Goal: Task Accomplishment & Management: Complete application form

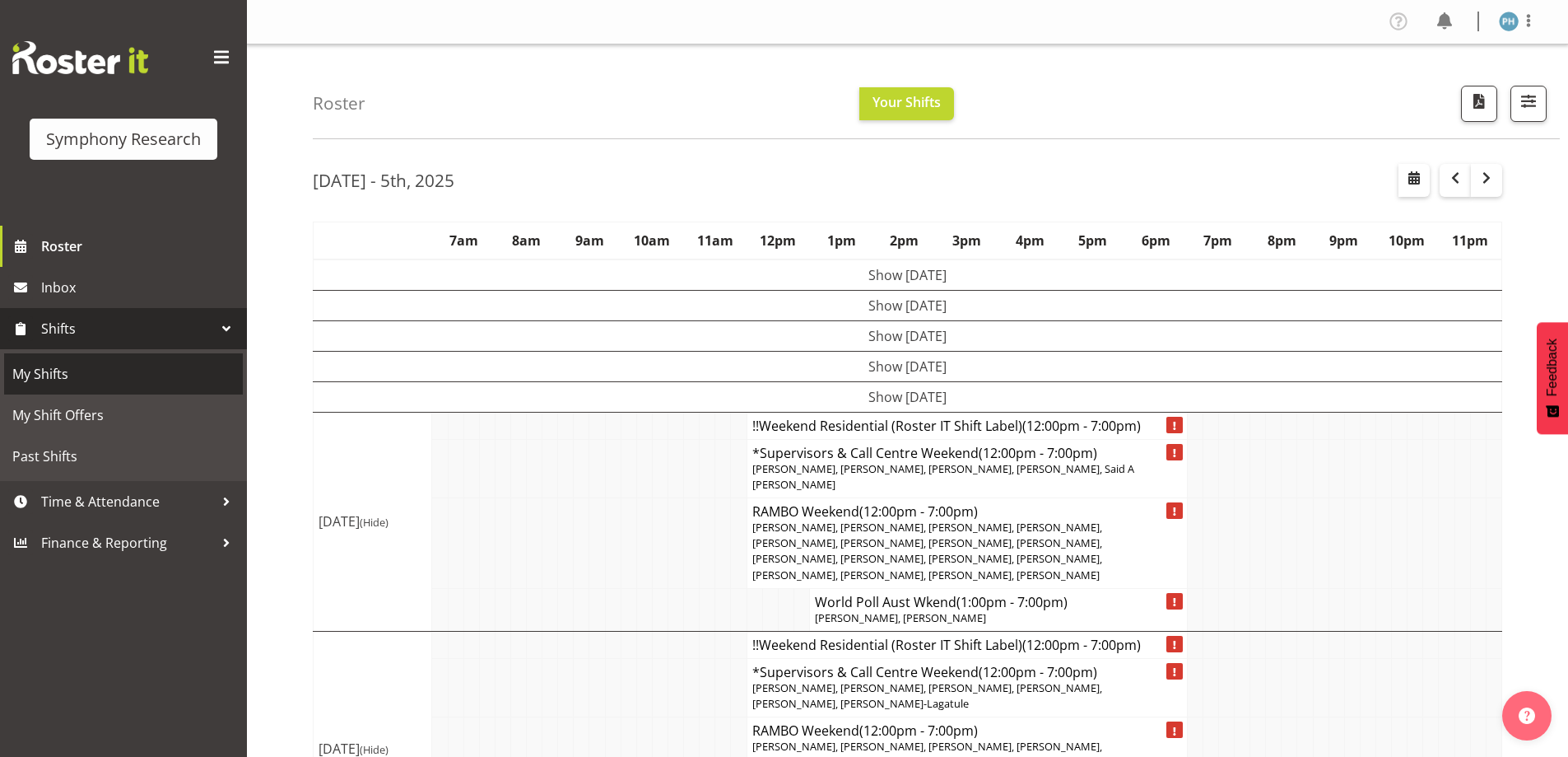
click at [23, 374] on span "My Shifts" at bounding box center [123, 373] width 222 height 24
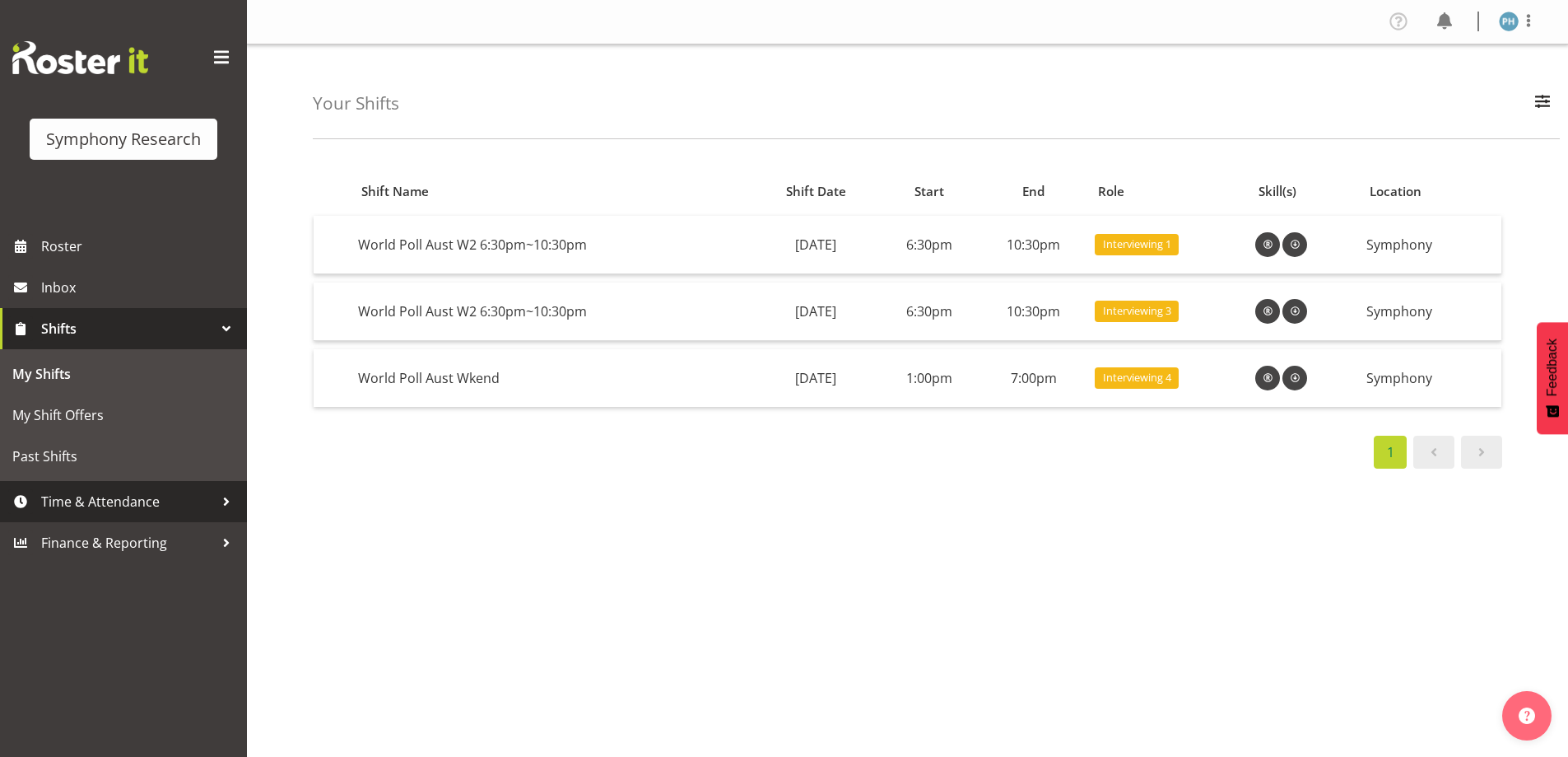
click at [121, 490] on span "Time & Attendance" at bounding box center [128, 501] width 173 height 24
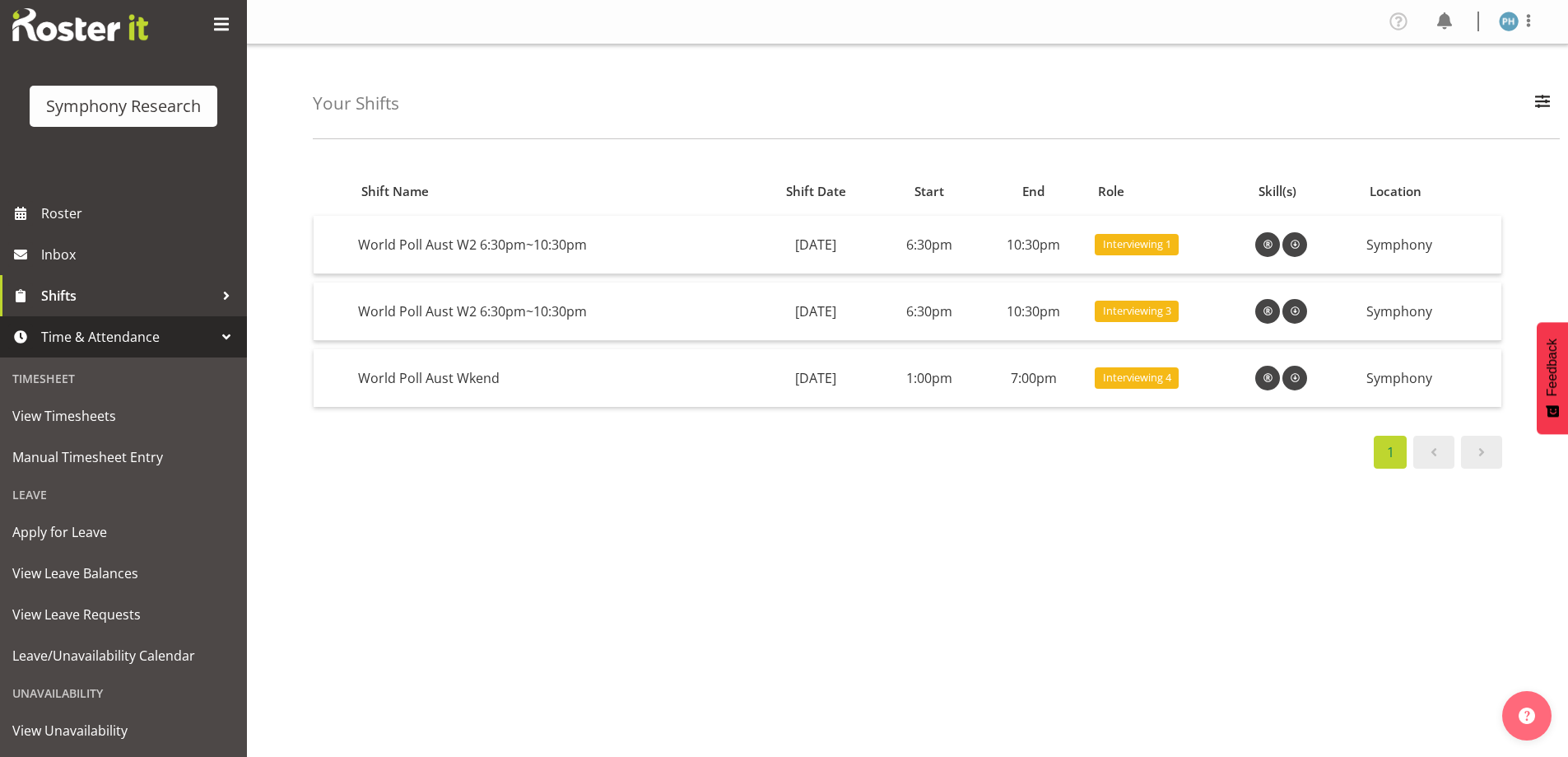
scroll to position [114, 0]
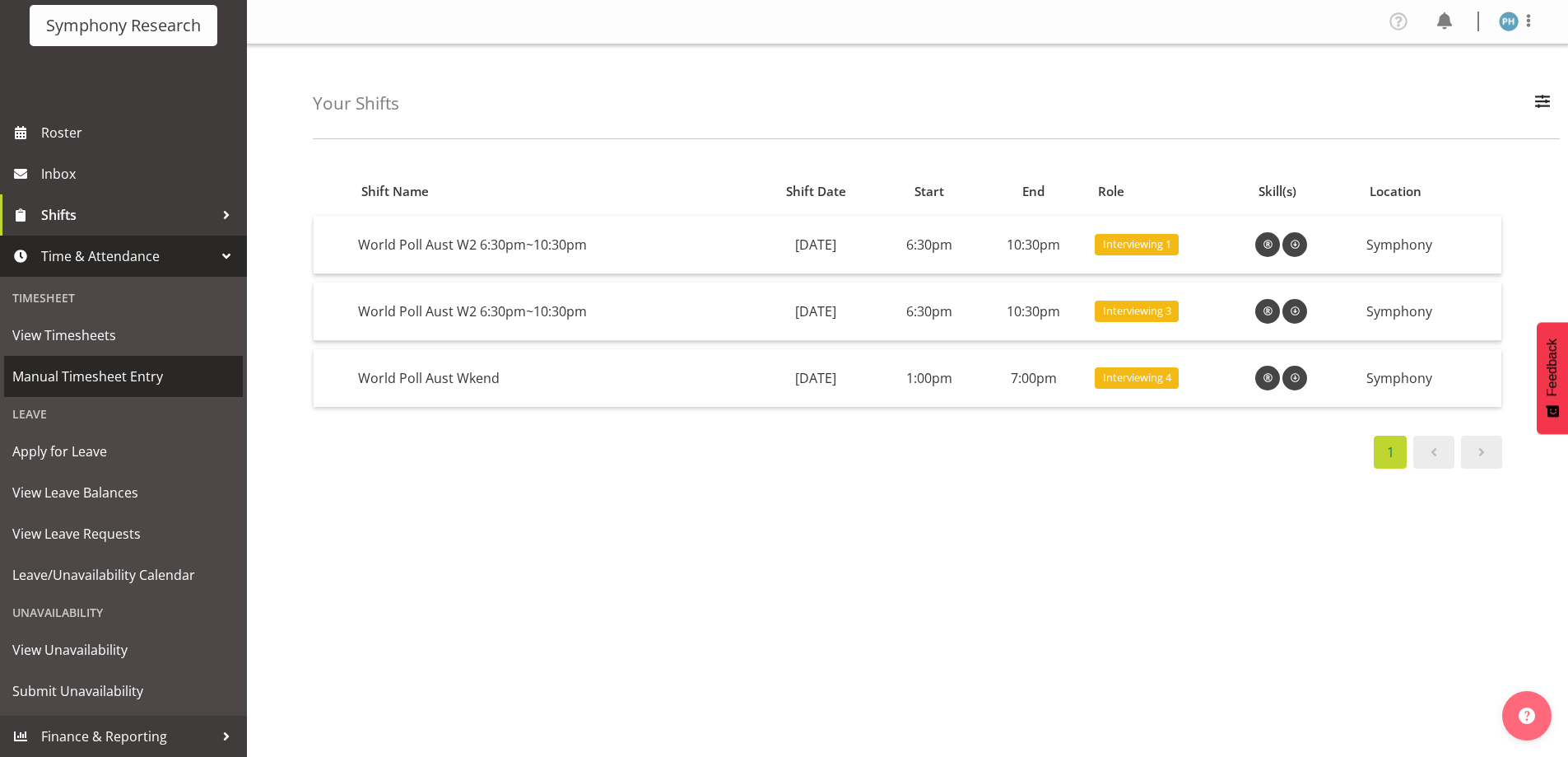
click at [125, 371] on span "Manual Timesheet Entry" at bounding box center [123, 376] width 222 height 24
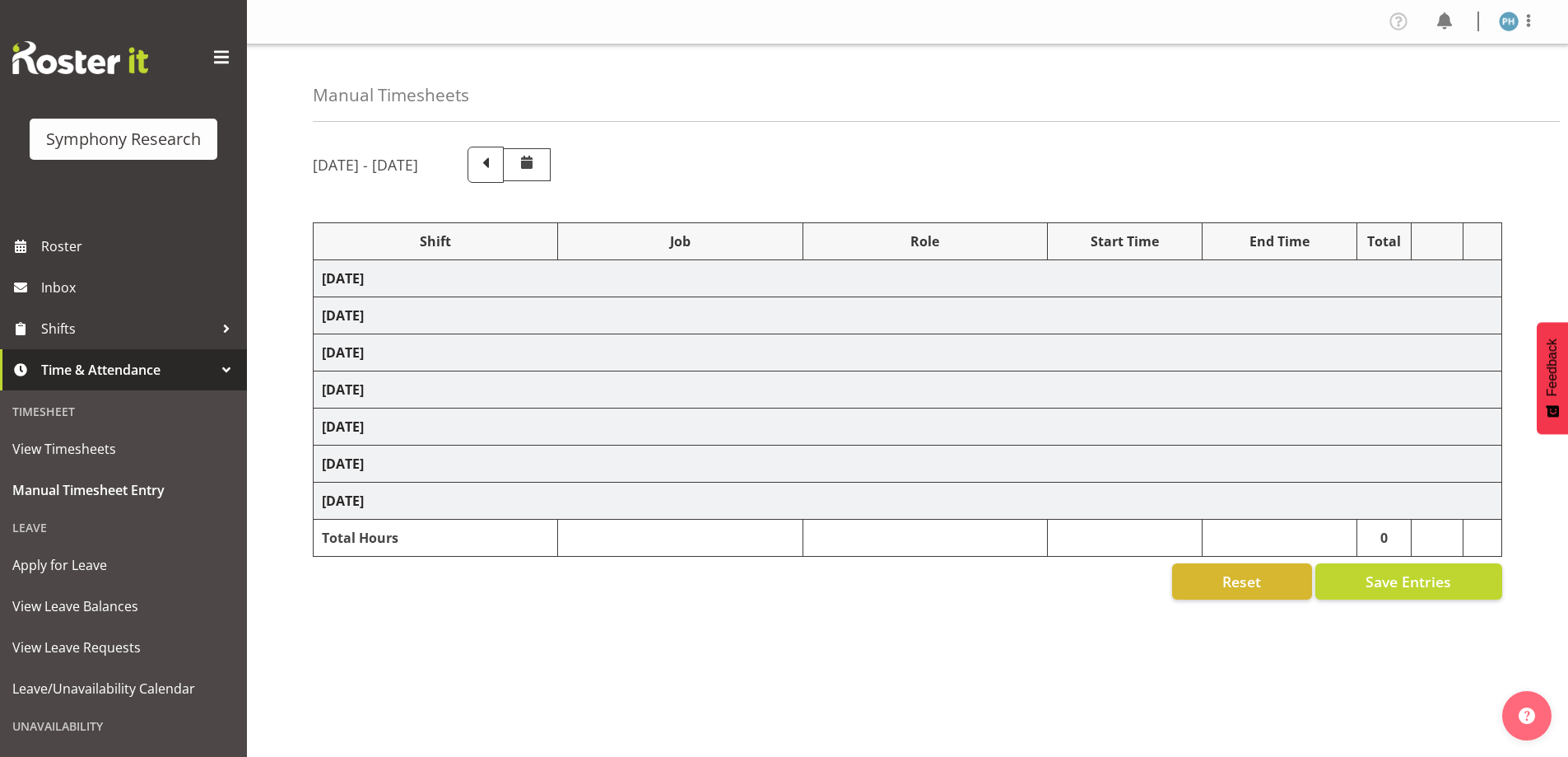
select select "56692"
select select "10499"
select select "47"
select select "56692"
select select "10499"
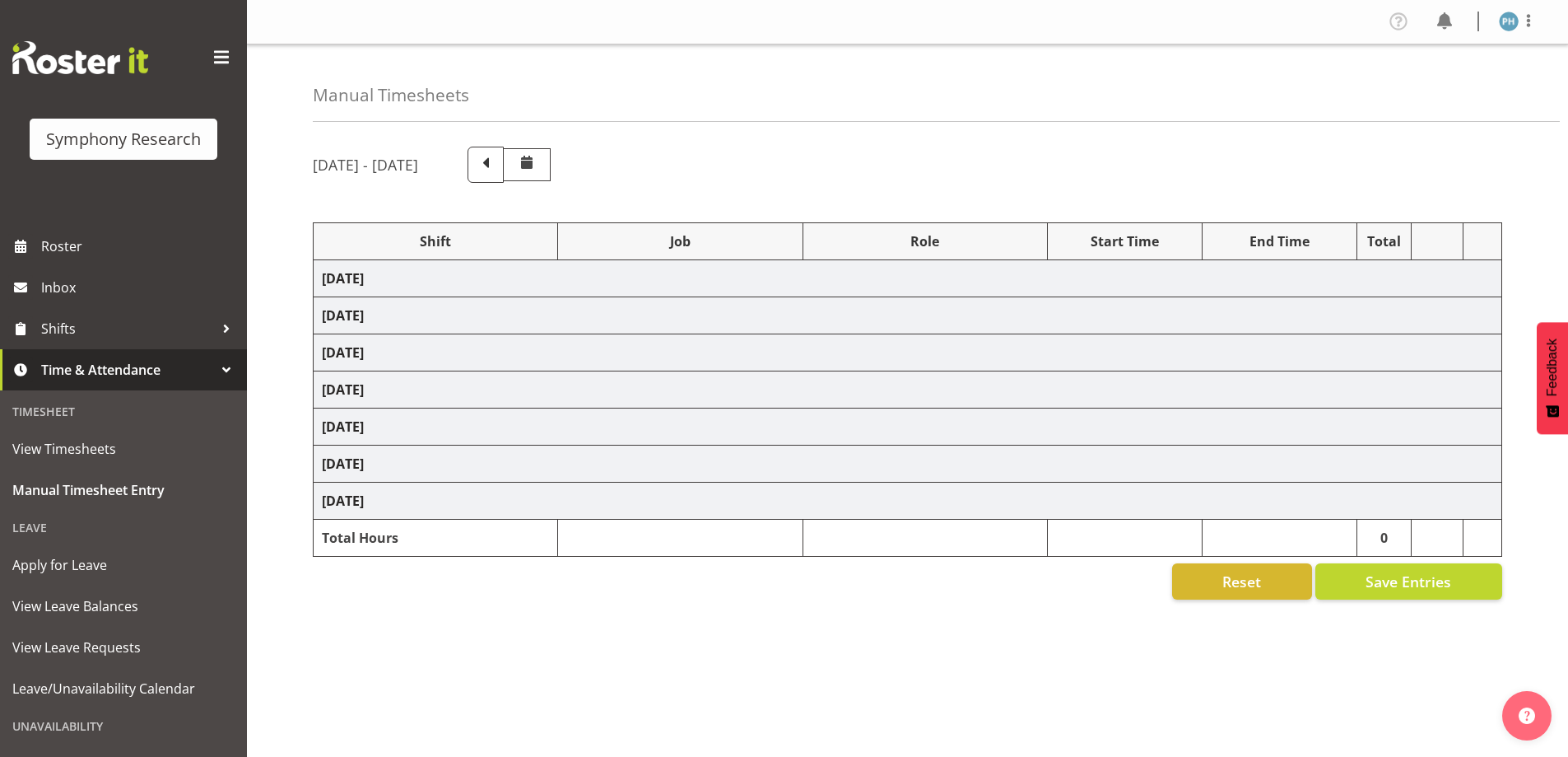
select select "47"
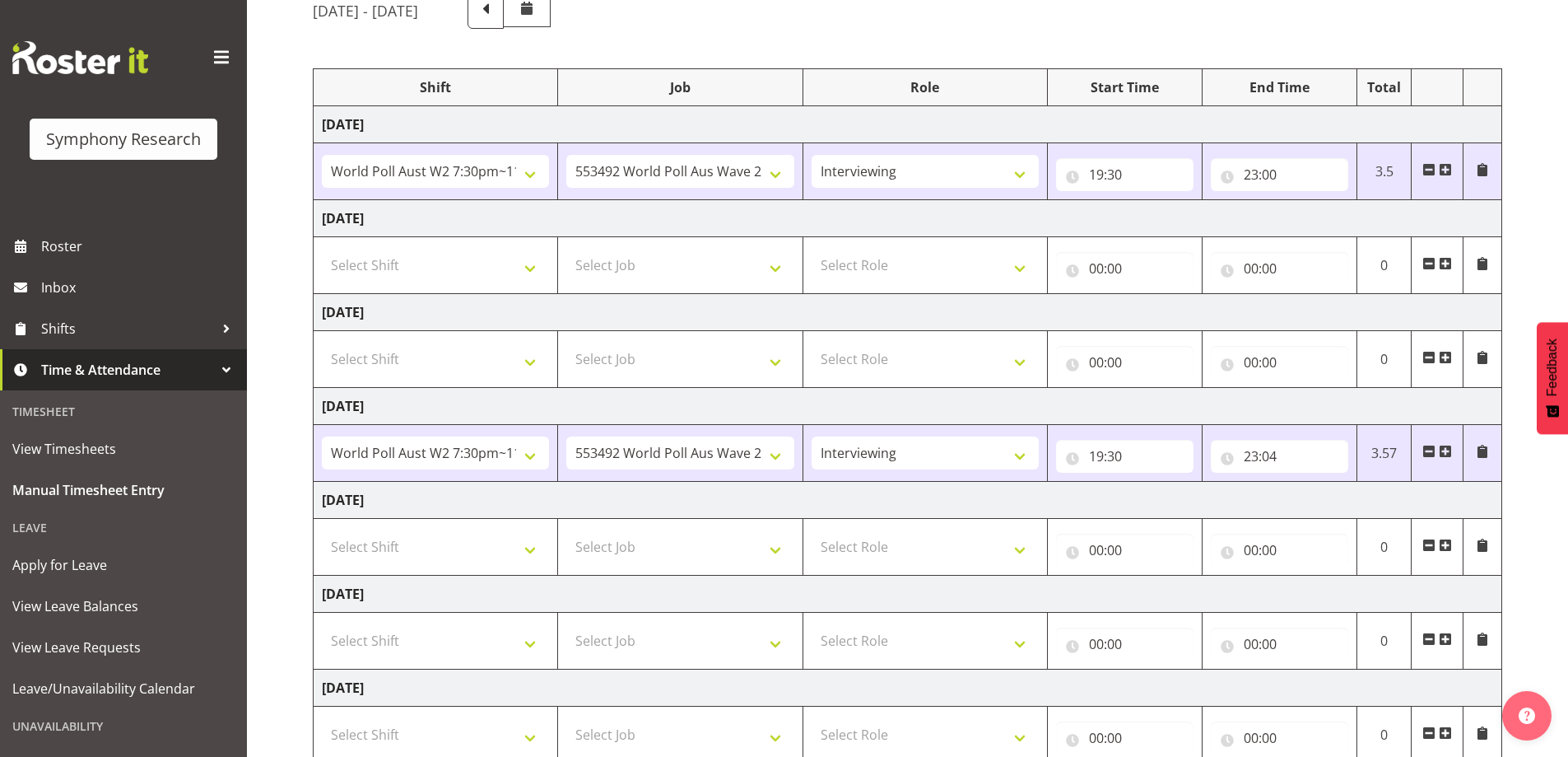
scroll to position [265, 0]
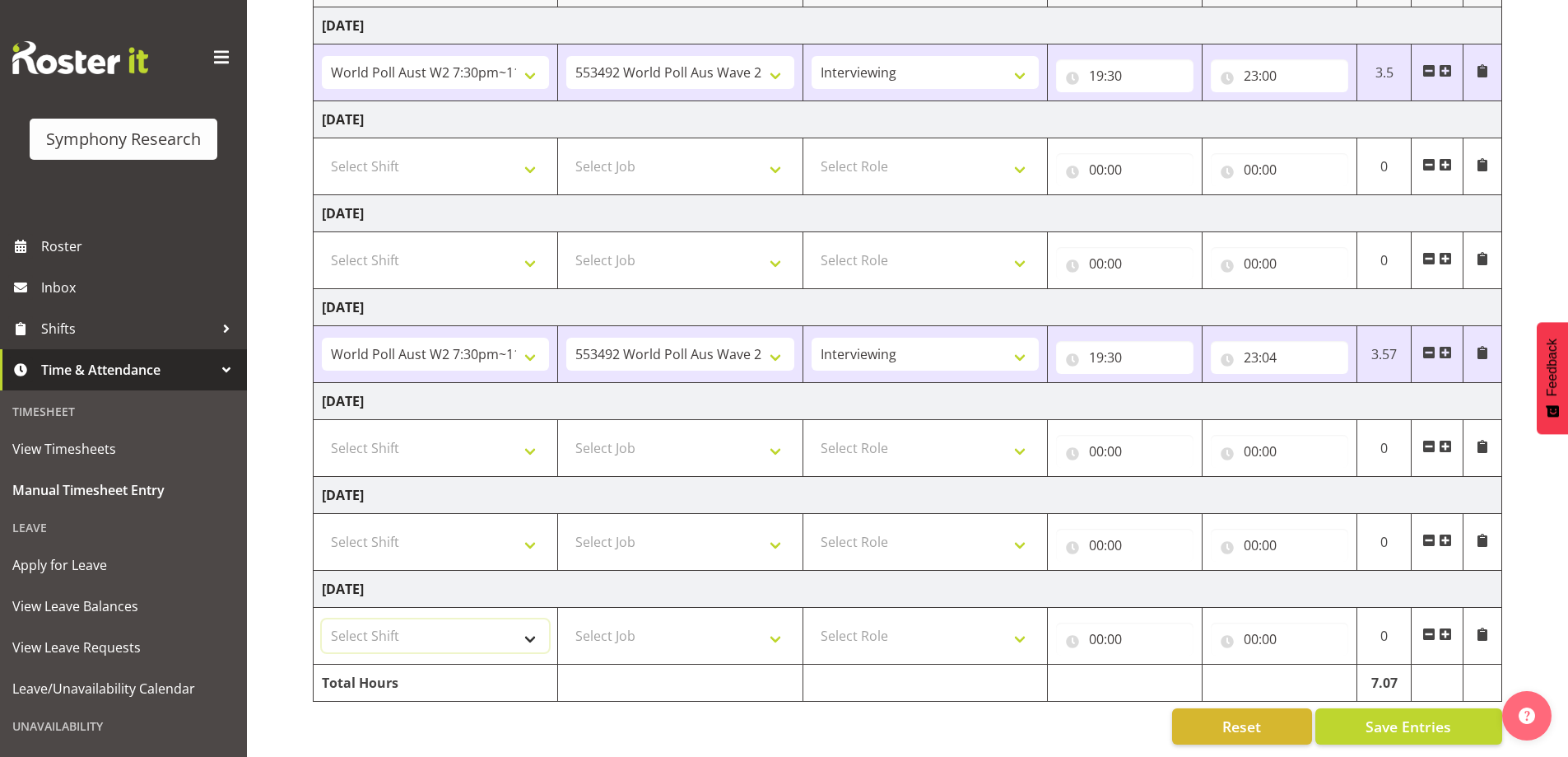
click at [539, 619] on select "Select Shift !!Weekend Residential (Roster IT Shift Label) *Business 9/10am ~ 4…" at bounding box center [435, 635] width 227 height 33
select select "11547"
click at [322, 619] on select "Select Shift !!Weekend Residential (Roster IT Shift Label) *Business 9/10am ~ 4…" at bounding box center [435, 635] width 227 height 33
click at [775, 627] on select "Select Job 550060 IF Admin 553492 World Poll Aus Wave 2 Main 2025 553493 World …" at bounding box center [680, 635] width 227 height 33
select select "10499"
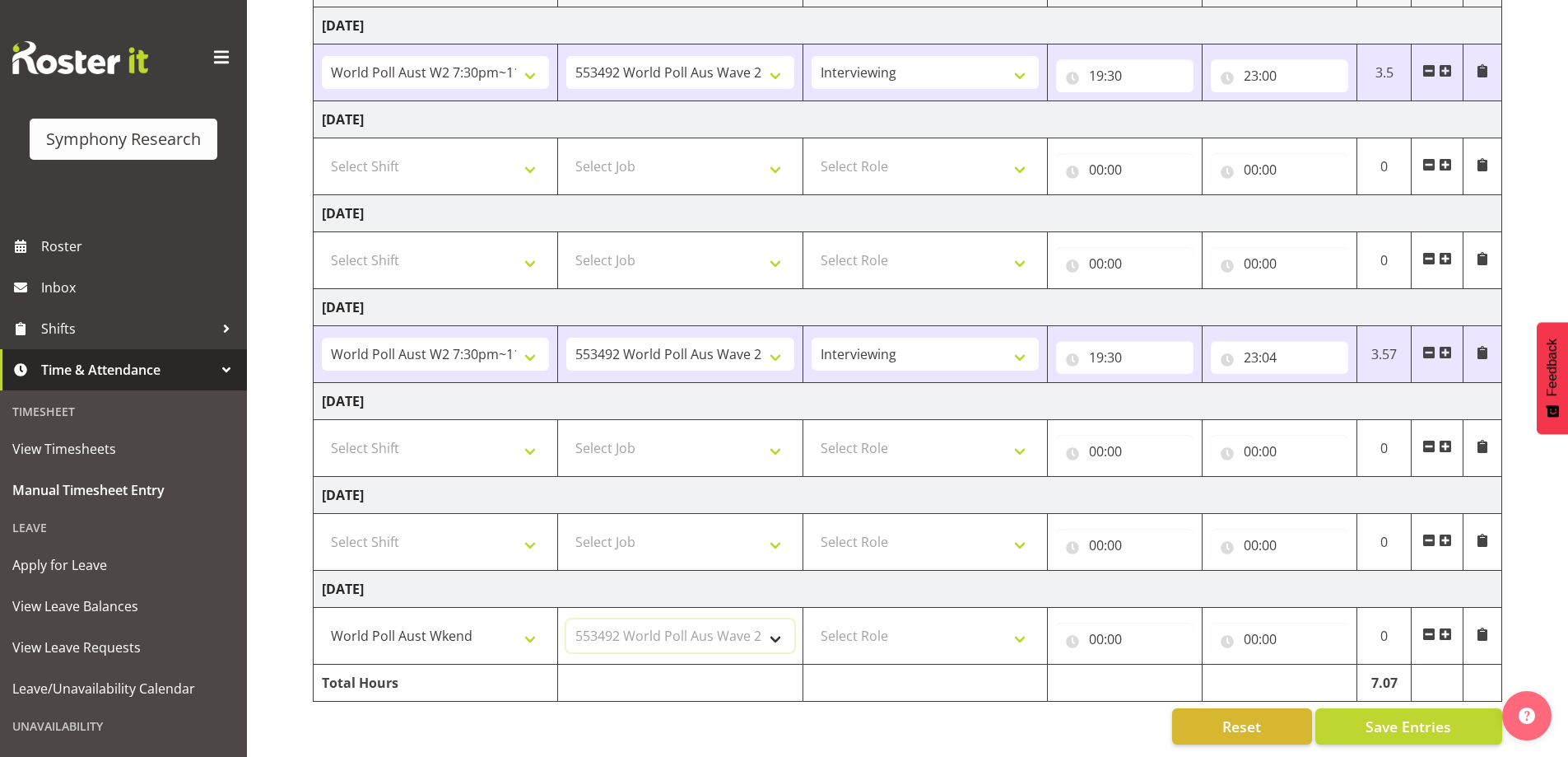
click at [566, 619] on select "Select Job 550060 IF Admin 553492 World Poll Aus Wave 2 Main 2025 553493 World …" at bounding box center [680, 635] width 227 height 33
click at [1007, 625] on select "Select Role Briefing Interviewing" at bounding box center [925, 635] width 227 height 33
select select "47"
click at [811, 619] on select "Select Role Briefing Interviewing" at bounding box center [925, 635] width 227 height 33
click at [1102, 634] on input "00:00" at bounding box center [1124, 639] width 138 height 33
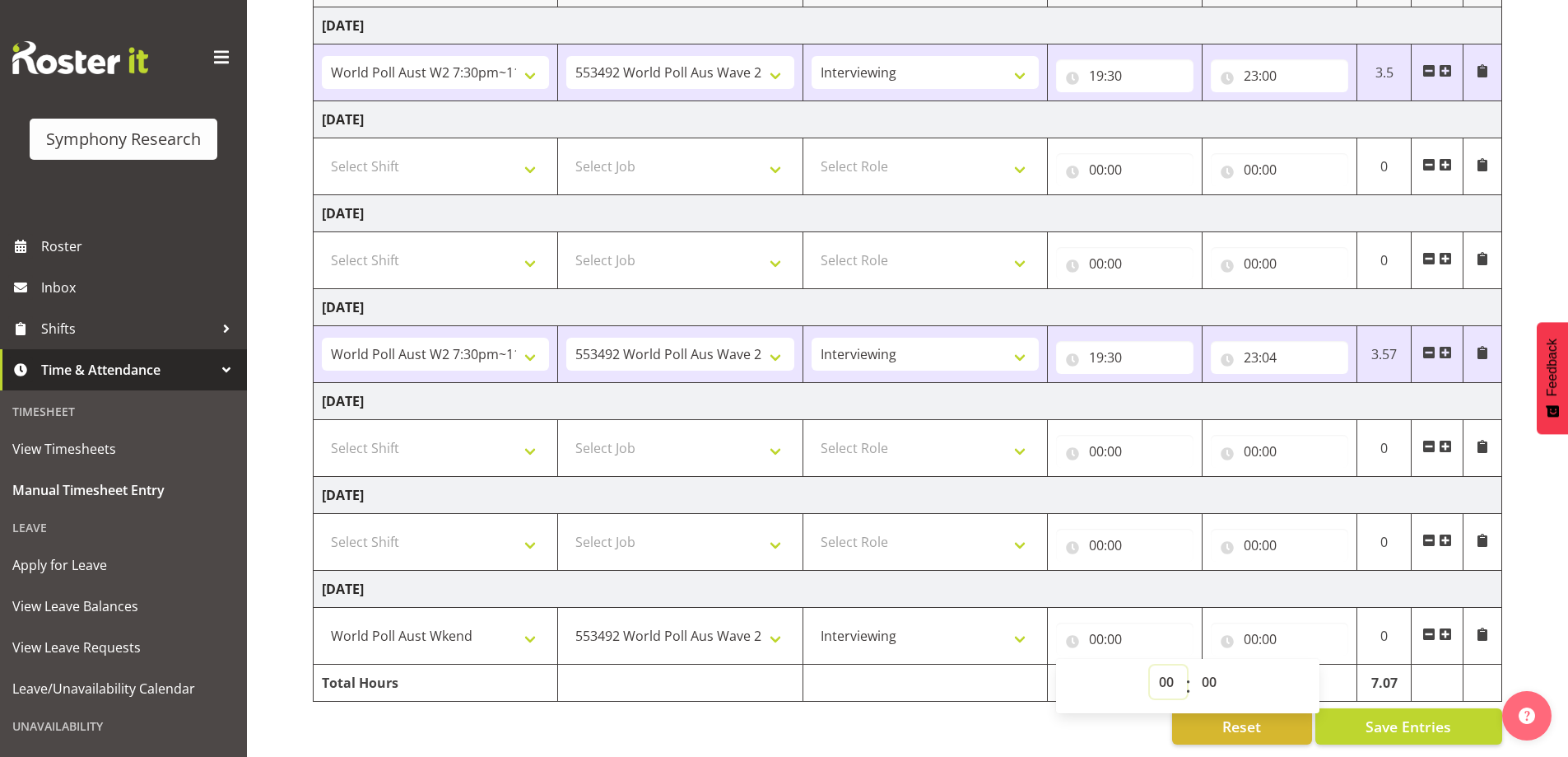
click at [1158, 665] on select "00 01 02 03 04 05 06 07 08 09 10 11 12 13 14 15 16 17 18 19 20 21 22 23" at bounding box center [1168, 681] width 37 height 33
select select "15"
click at [1150, 665] on select "00 01 02 03 04 05 06 07 08 09 10 11 12 13 14 15 16 17 18 19 20 21 22 23" at bounding box center [1168, 681] width 37 height 33
type input "15:00"
click at [1247, 626] on input "00:00" at bounding box center [1279, 639] width 138 height 33
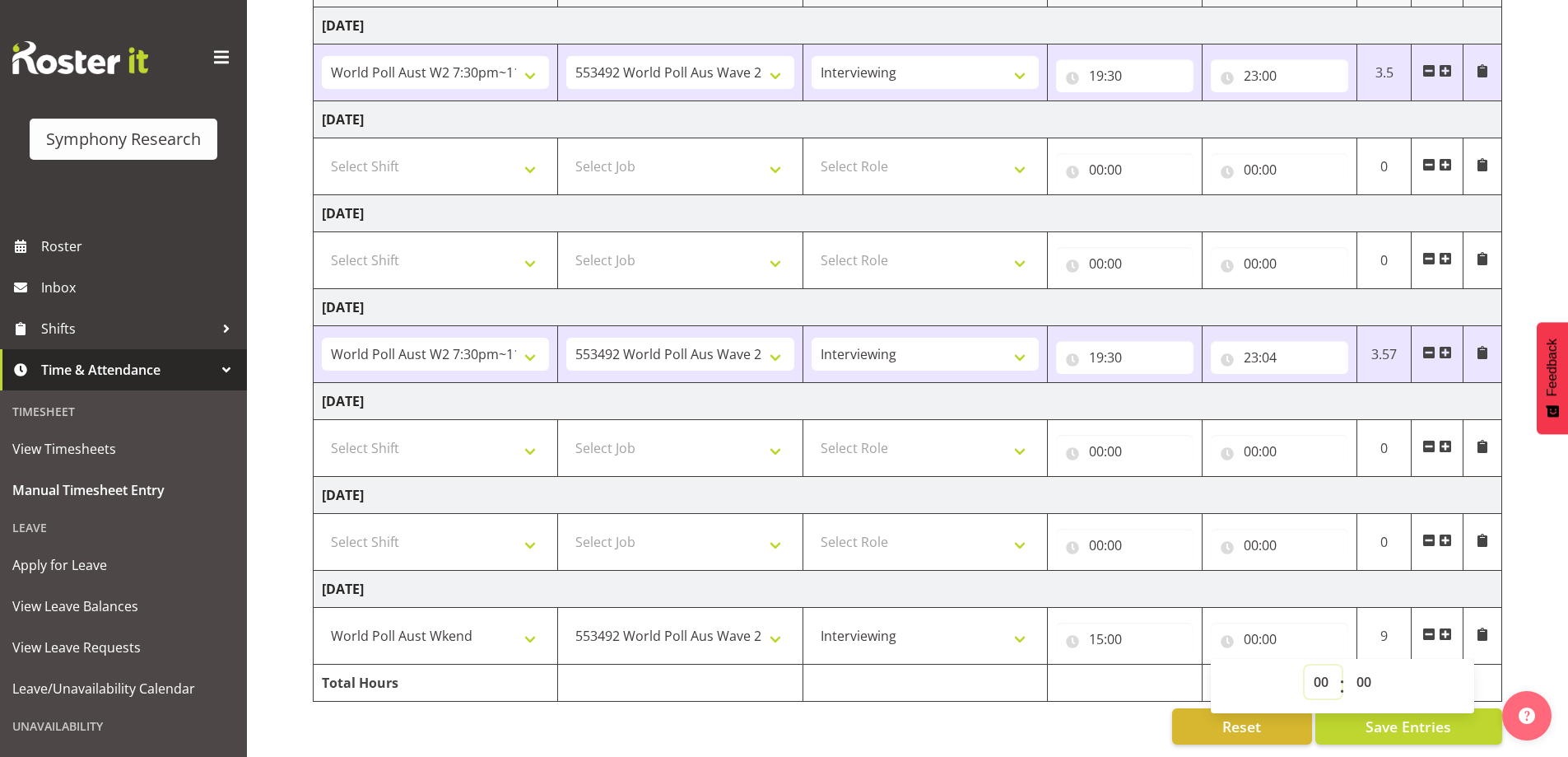
click at [1311, 665] on select "00 01 02 03 04 05 06 07 08 09 10 11 12 13 14 15 16 17 18 19 20 21 22 23" at bounding box center [1322, 681] width 37 height 33
select select "19"
click at [1304, 665] on select "00 01 02 03 04 05 06 07 08 09 10 11 12 13 14 15 16 17 18 19 20 21 22 23" at bounding box center [1322, 681] width 37 height 33
type input "19:00"
click at [1346, 717] on button "Save Entries" at bounding box center [1408, 726] width 186 height 36
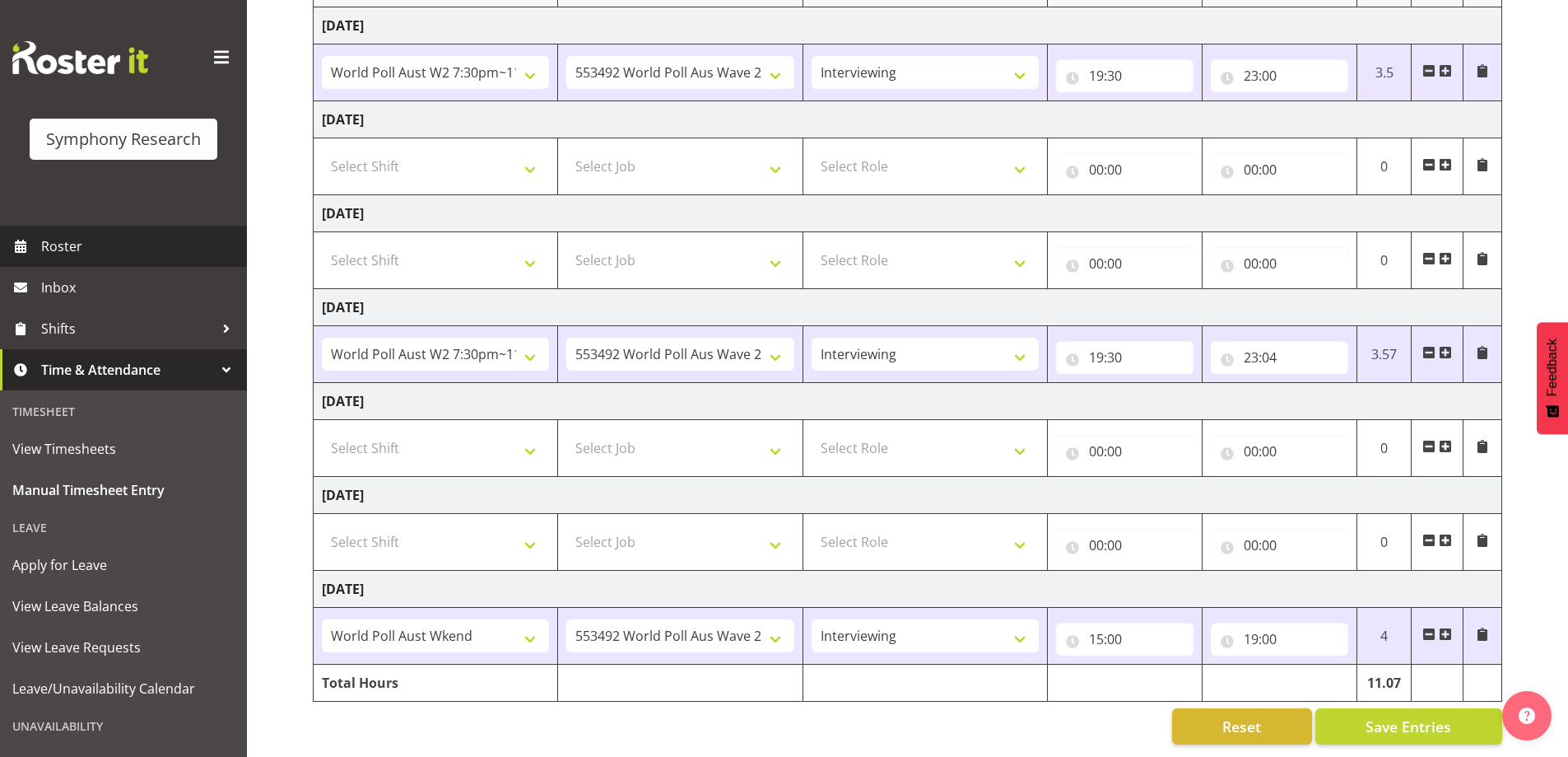
click at [60, 243] on span "Roster" at bounding box center [140, 246] width 197 height 24
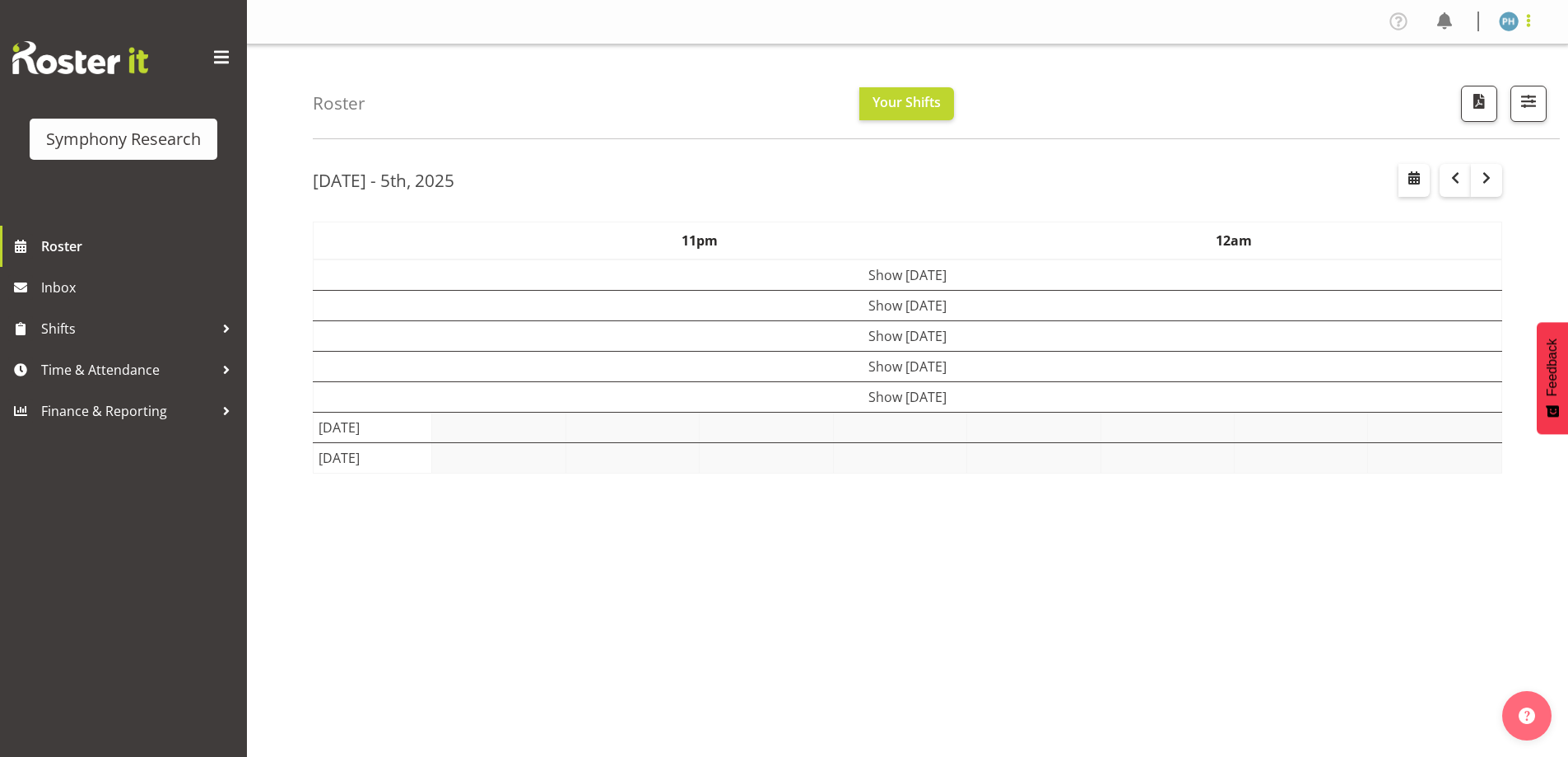
click at [1525, 24] on span at bounding box center [1528, 21] width 20 height 20
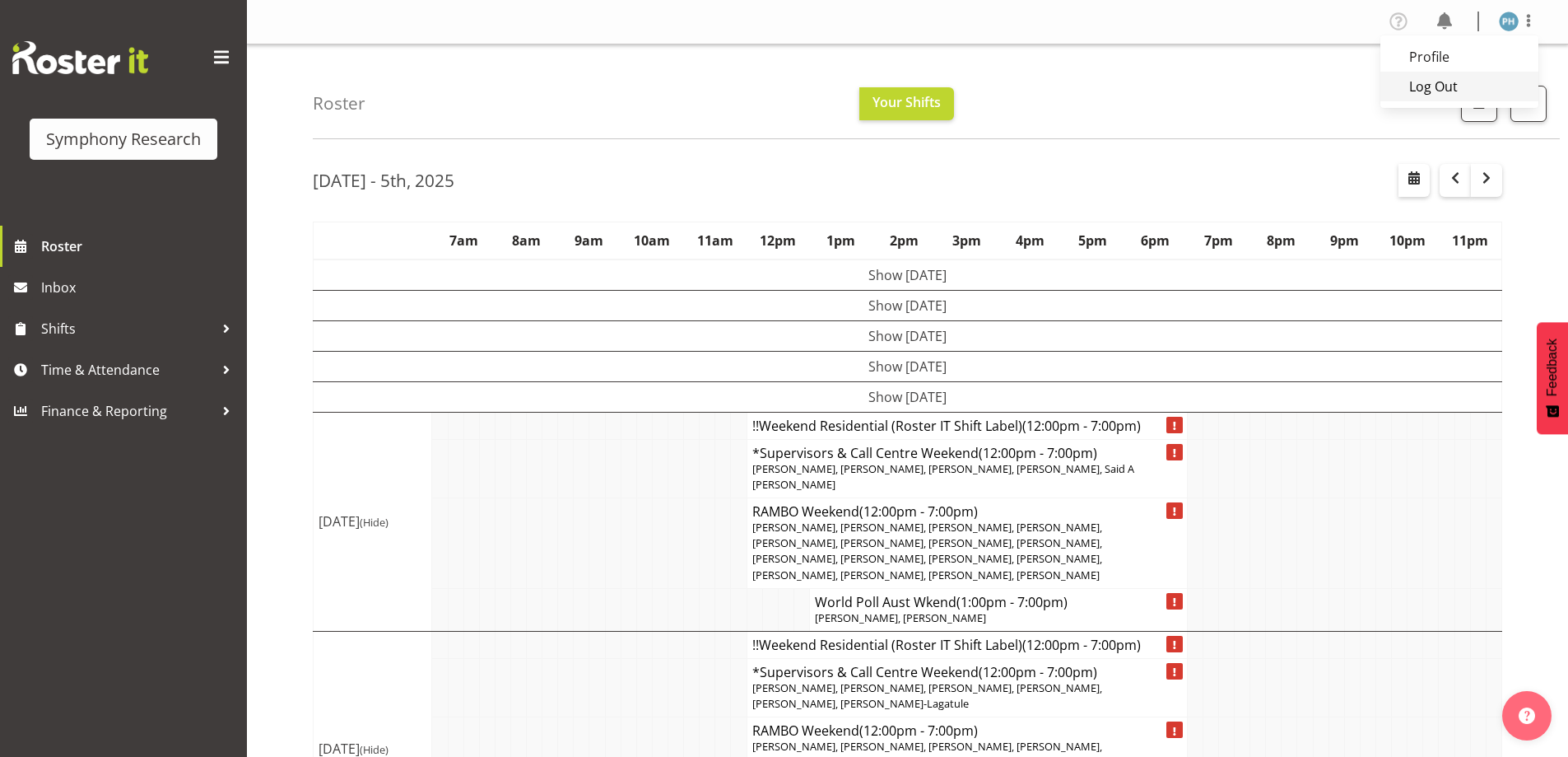
click at [1445, 87] on link "Log Out" at bounding box center [1458, 86] width 158 height 30
